Goal: Find specific page/section: Find specific page/section

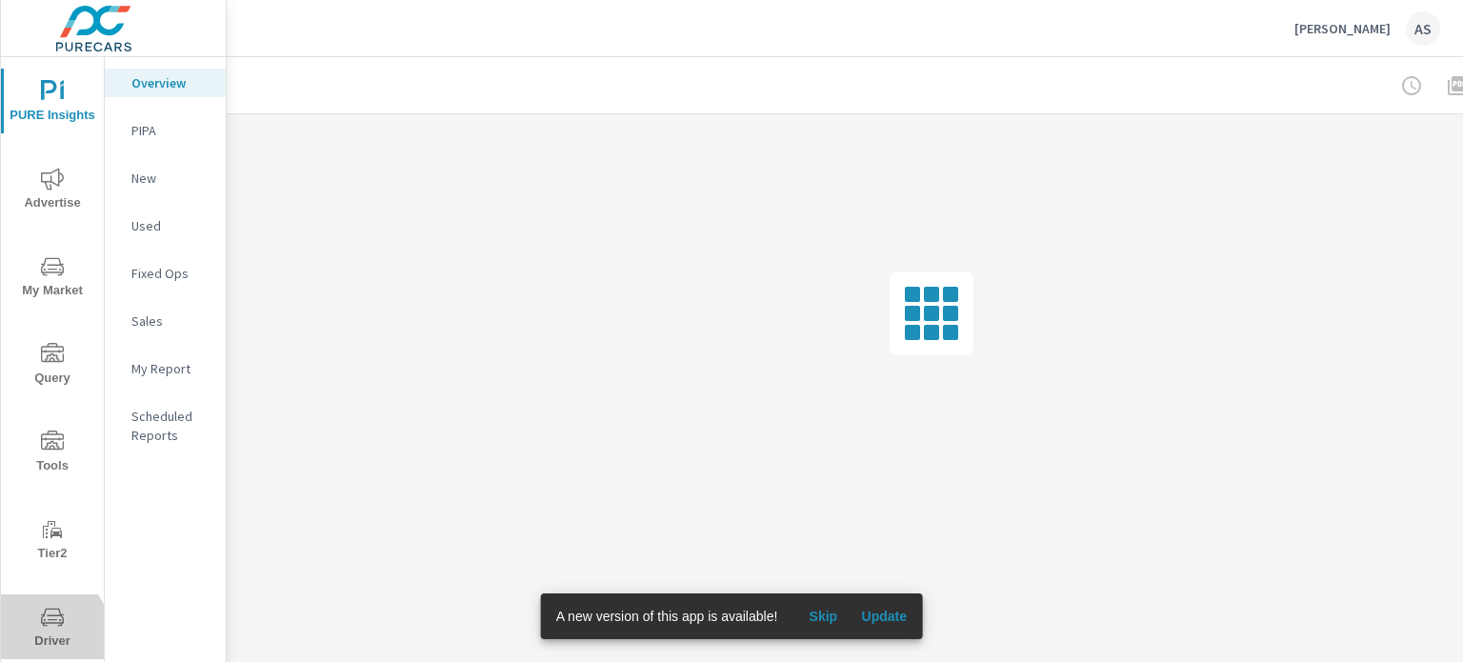
click at [44, 631] on span "Driver" at bounding box center [52, 629] width 91 height 47
